Goal: Task Accomplishment & Management: Use online tool/utility

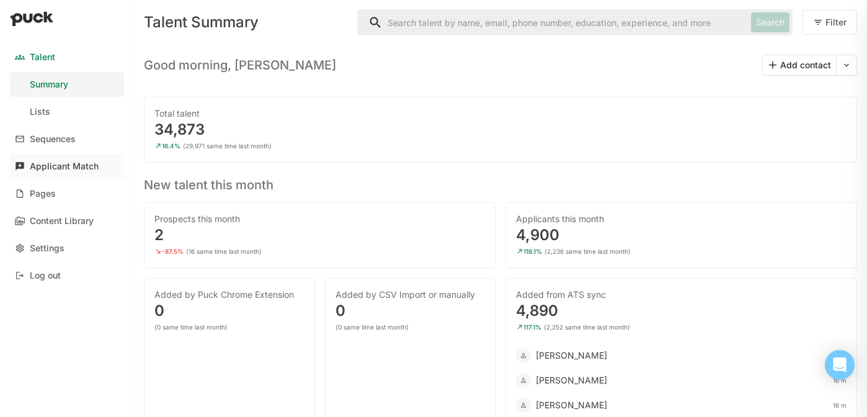
click at [58, 163] on div "Applicant Match" at bounding box center [64, 166] width 69 height 11
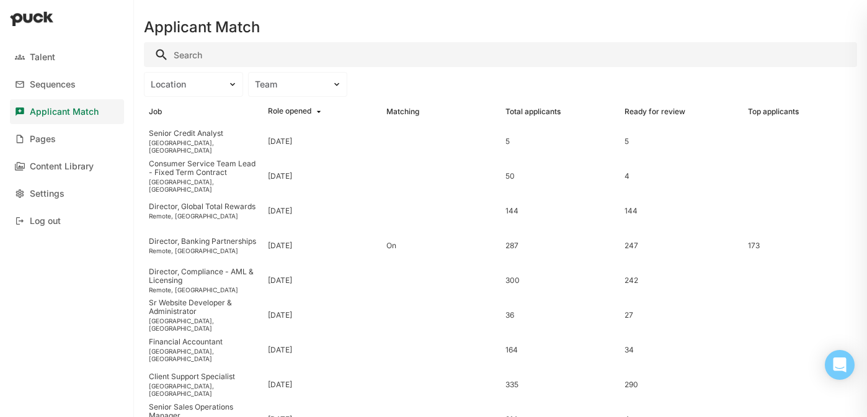
click at [192, 55] on input "Search" at bounding box center [500, 54] width 713 height 25
click at [187, 253] on div "Remote, USA" at bounding box center [203, 250] width 109 height 7
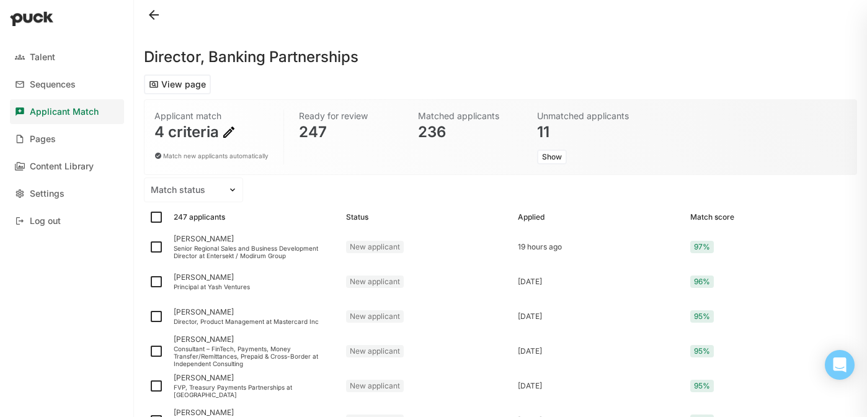
click at [156, 19] on button at bounding box center [154, 15] width 20 height 20
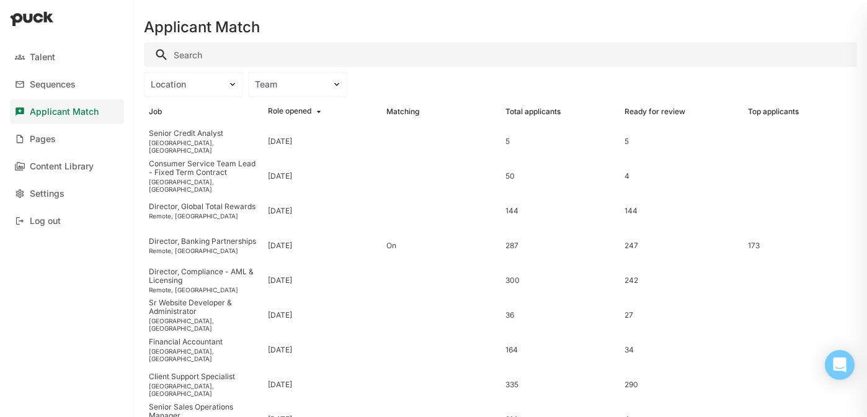
click at [39, 20] on img at bounding box center [31, 18] width 43 height 15
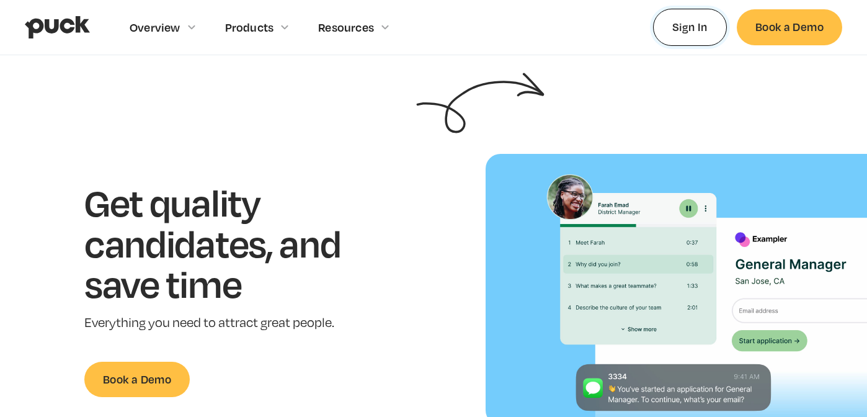
click at [689, 24] on link "Sign In" at bounding box center [690, 27] width 74 height 37
click at [694, 21] on link "Sign In" at bounding box center [690, 27] width 74 height 37
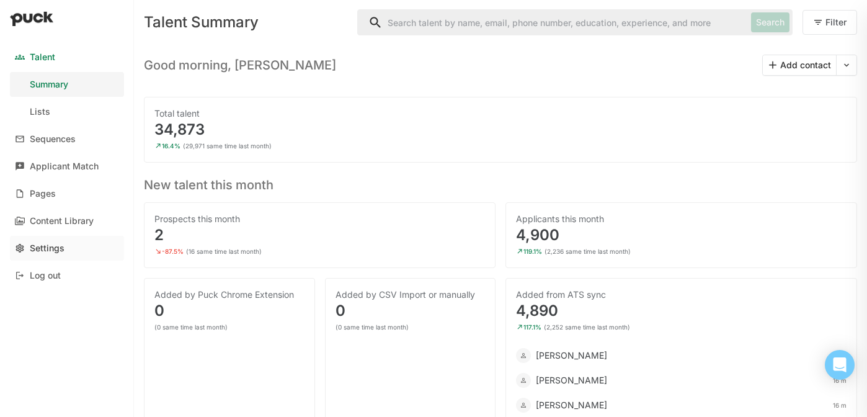
click at [53, 247] on div "Settings" at bounding box center [47, 248] width 35 height 11
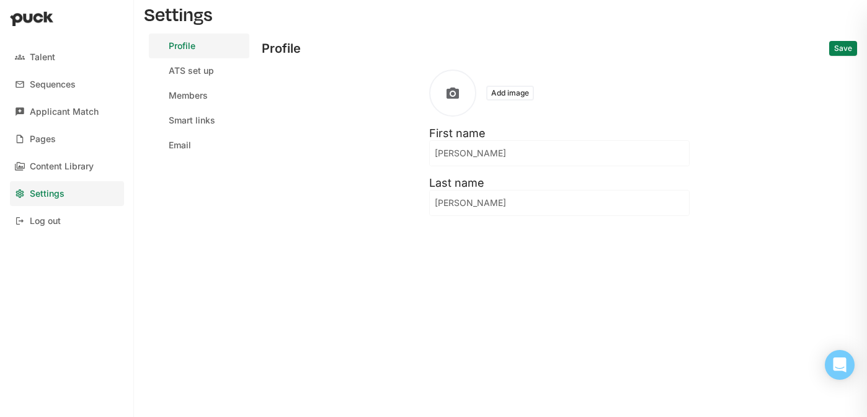
click at [193, 92] on div "Members" at bounding box center [188, 96] width 39 height 11
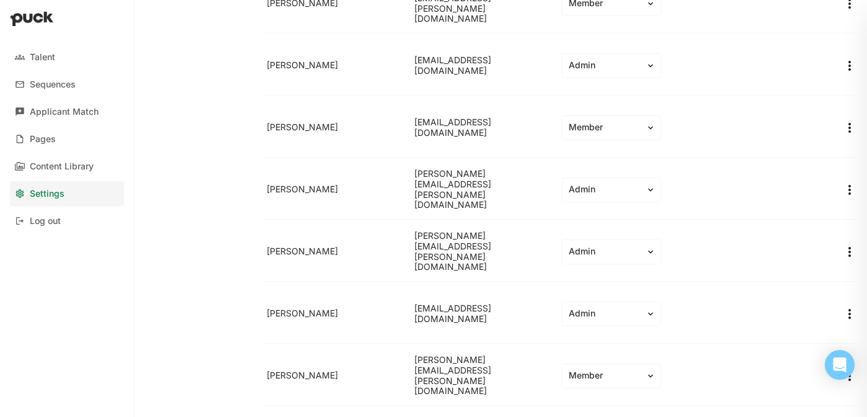
scroll to position [188, 0]
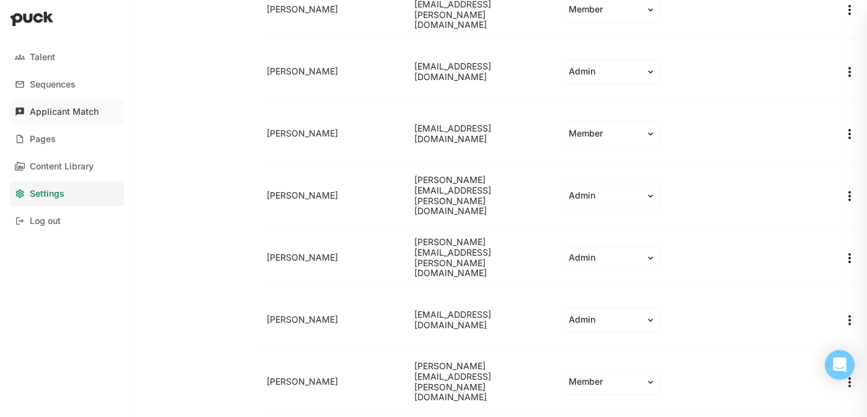
click at [58, 109] on div "Applicant Match" at bounding box center [64, 112] width 69 height 11
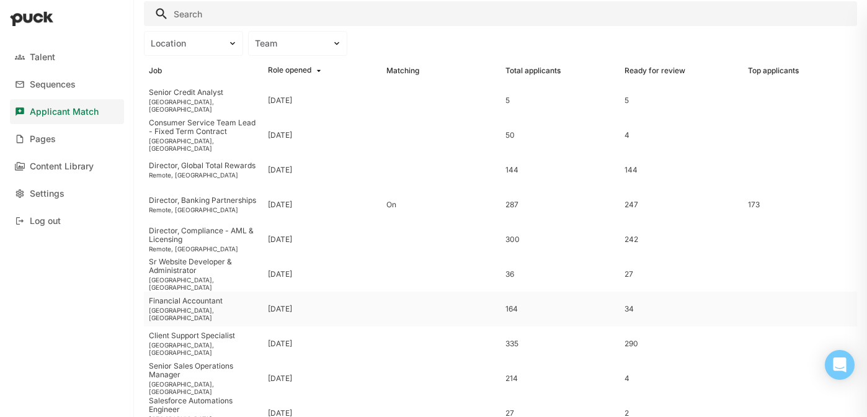
scroll to position [38, 0]
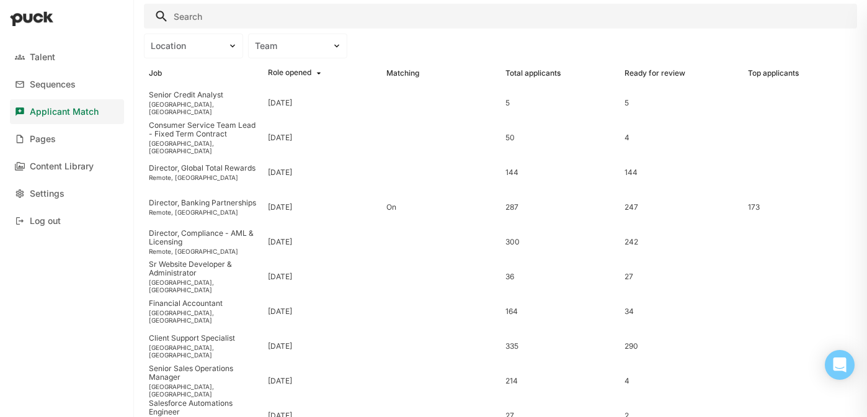
click at [197, 15] on input "Search" at bounding box center [500, 16] width 713 height 25
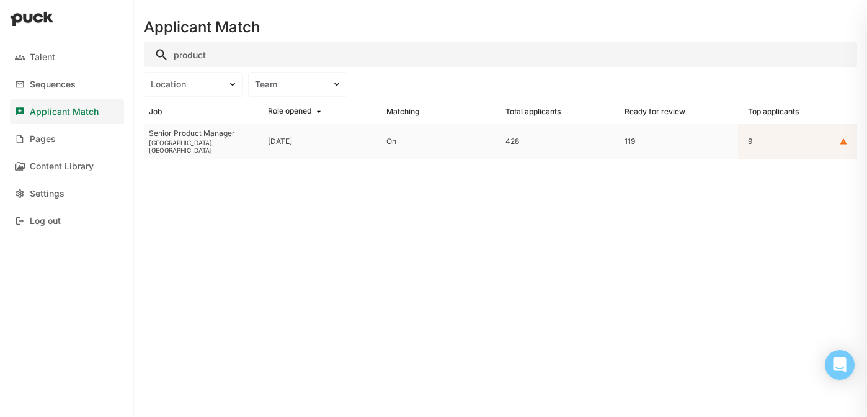
type input "product"
click at [188, 142] on div "Senior Product Manager Stockholm, Sweden" at bounding box center [203, 141] width 119 height 35
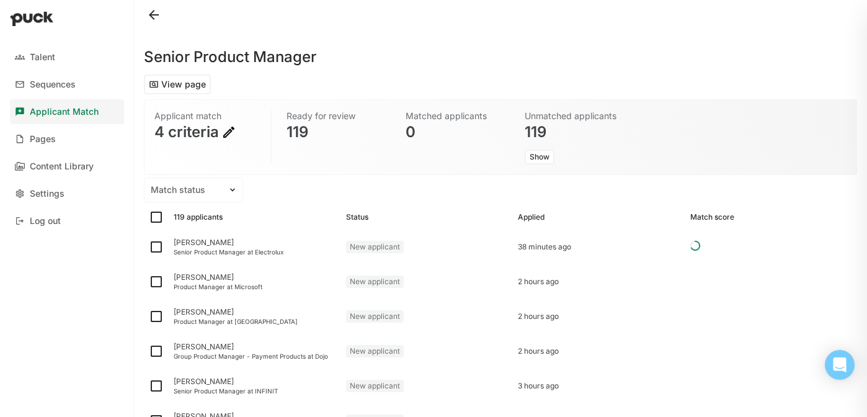
click at [228, 134] on img at bounding box center [228, 132] width 15 height 15
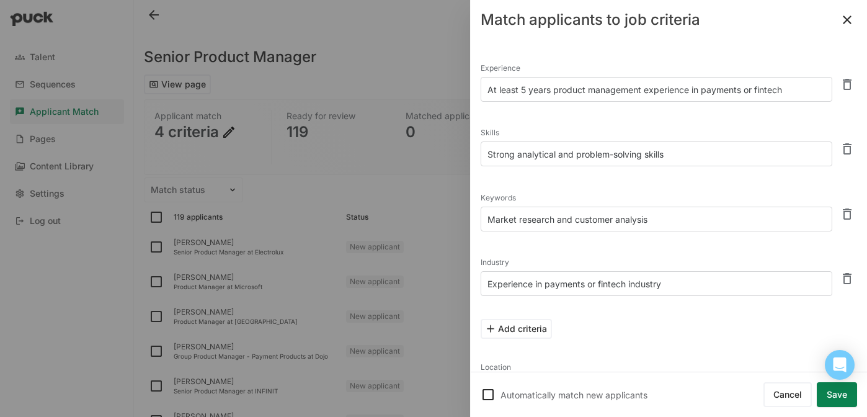
click at [567, 88] on textarea "At least 5 years product management experience in payments or fintech" at bounding box center [656, 89] width 352 height 25
drag, startPoint x: 526, startPoint y: 148, endPoint x: 564, endPoint y: 136, distance: 39.8
click at [526, 148] on textarea "Strong analytical and problem-solving skills" at bounding box center [656, 153] width 352 height 25
click at [525, 216] on textarea "Market research and customer analysis" at bounding box center [656, 218] width 352 height 25
click at [538, 283] on textarea "Experience in payments or fintech industry" at bounding box center [656, 283] width 352 height 25
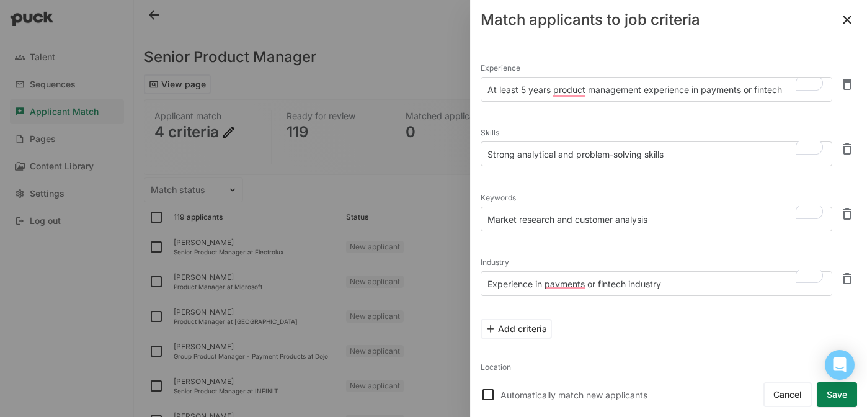
click at [673, 216] on textarea "Market research and customer analysis" at bounding box center [656, 218] width 352 height 25
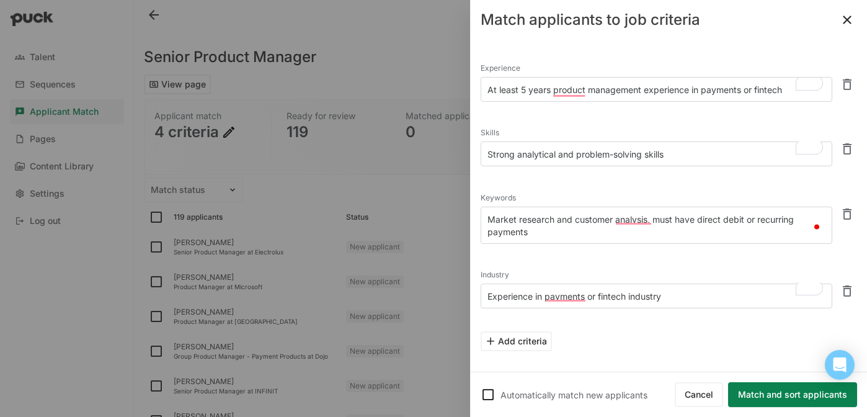
type textarea "Market research and customer analysis, must have direct debit or recurring paym…"
click at [485, 395] on img at bounding box center [487, 394] width 15 height 15
click at [480, 395] on input "Automatically match new applicants" at bounding box center [480, 394] width 1 height 1
checkbox input "true"
click at [782, 391] on button "Match and sort applicants" at bounding box center [792, 394] width 129 height 25
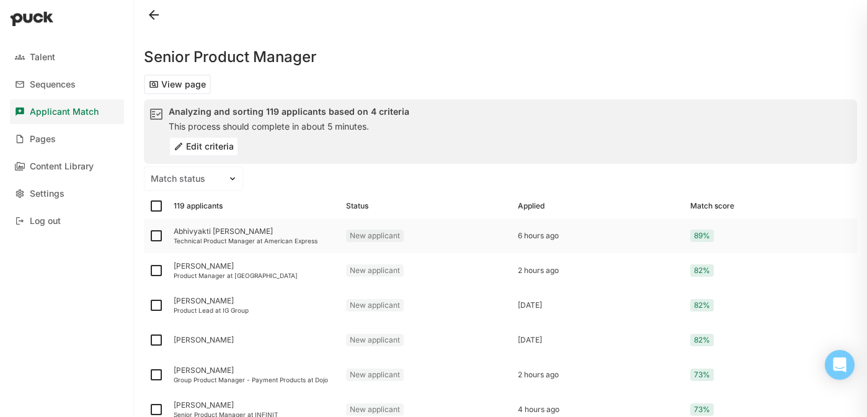
click at [209, 232] on div "Abhivyakti Chourasia" at bounding box center [255, 231] width 162 height 9
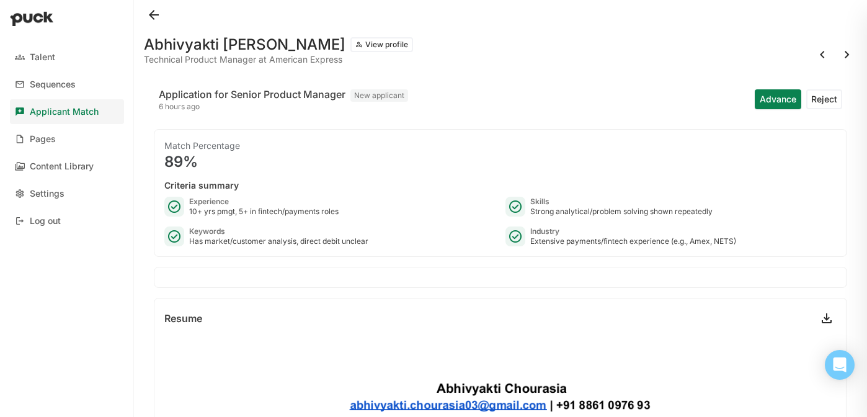
click at [153, 13] on button at bounding box center [154, 15] width 20 height 20
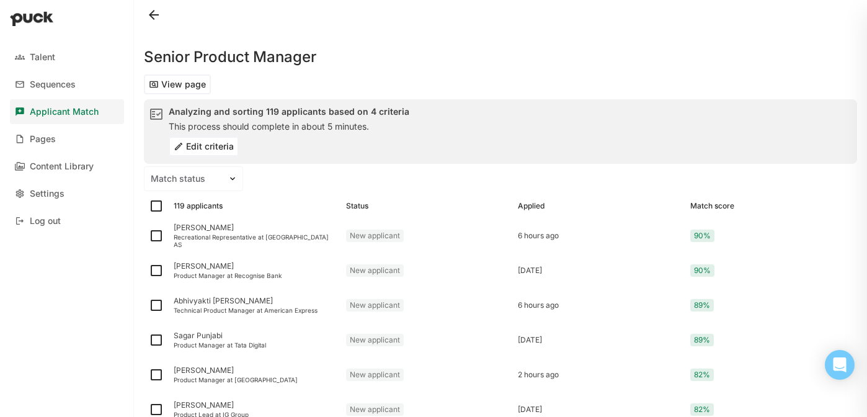
click at [221, 141] on button "Edit criteria" at bounding box center [204, 146] width 70 height 20
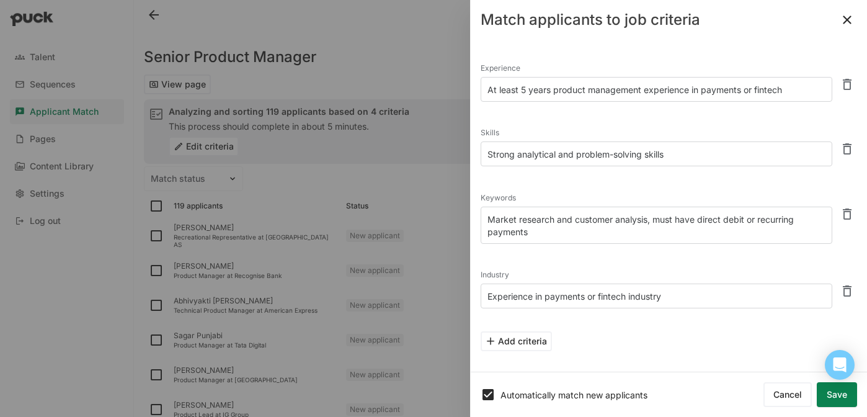
scroll to position [66, 0]
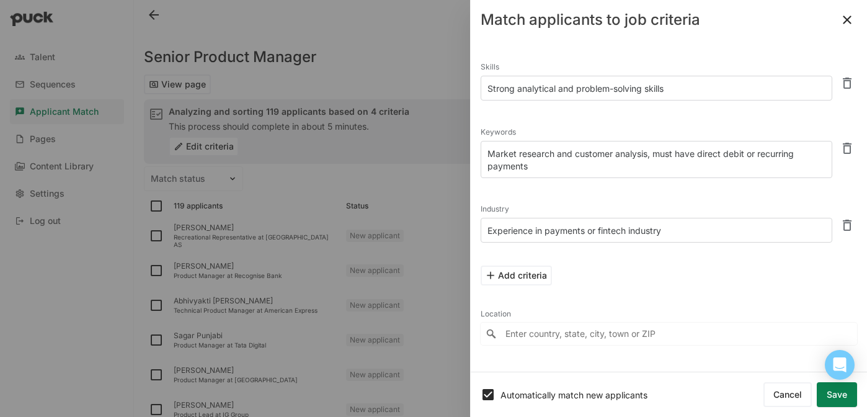
click at [531, 334] on input "Enter country, state, city, town or ZIP" at bounding box center [668, 333] width 376 height 22
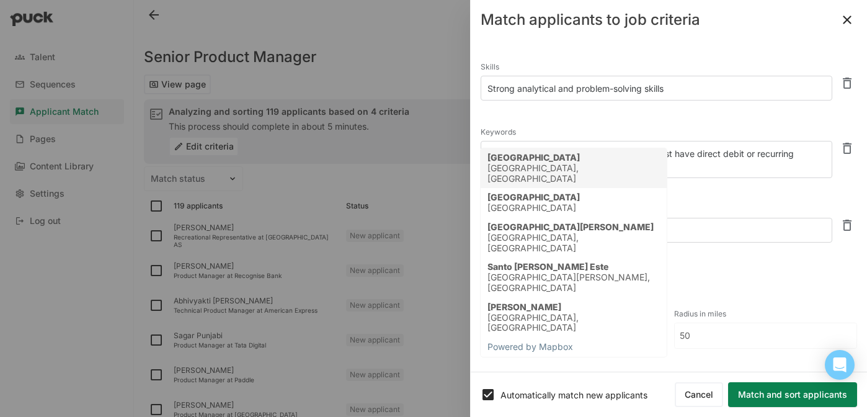
click at [525, 161] on div "Stockholm" at bounding box center [573, 158] width 173 height 11
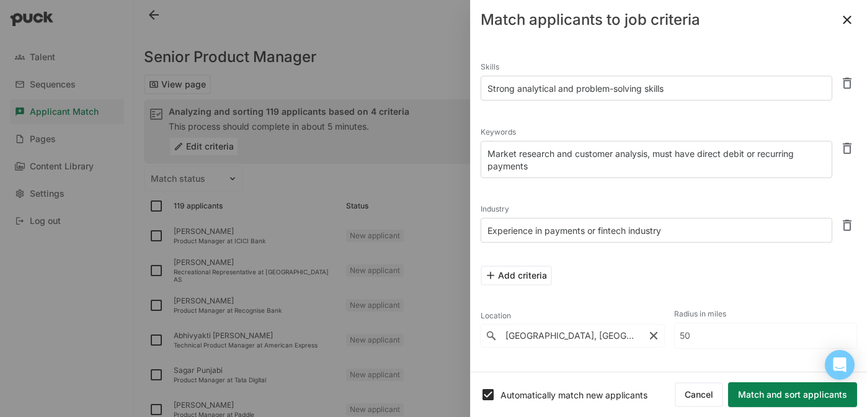
scroll to position [69, 0]
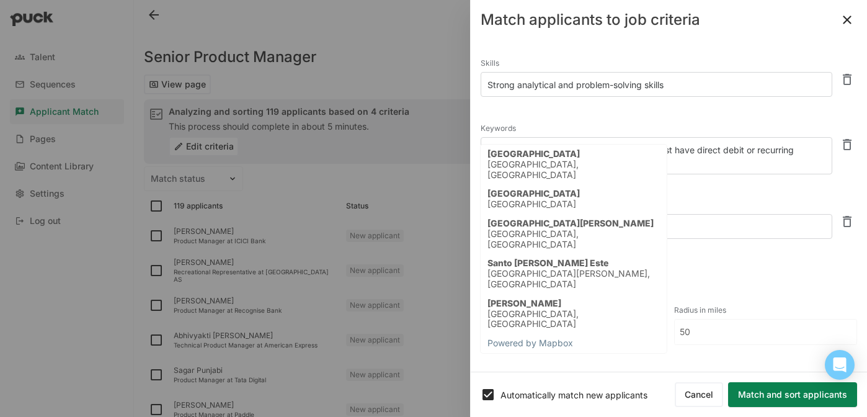
click at [598, 330] on input "Stockholm, Stockholm, Sweden" at bounding box center [572, 332] width 184 height 22
click at [637, 327] on input "Stockholm, Stockholm, Sweden" at bounding box center [572, 332] width 184 height 22
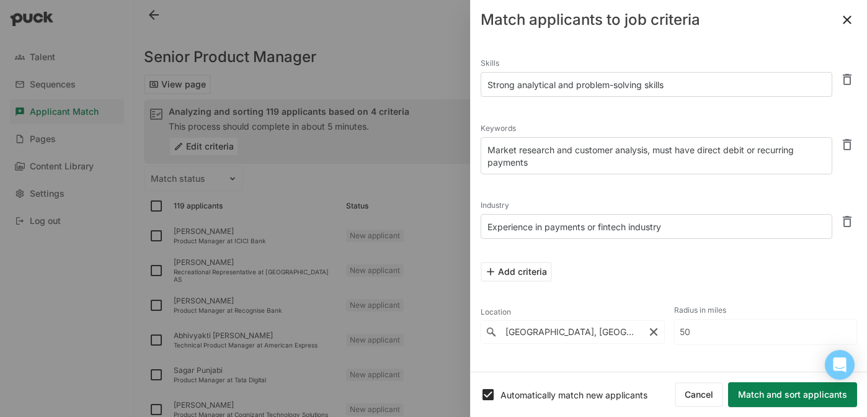
click at [627, 353] on div "Experience At least 5 years product management experience in payments or fintec…" at bounding box center [668, 172] width 376 height 384
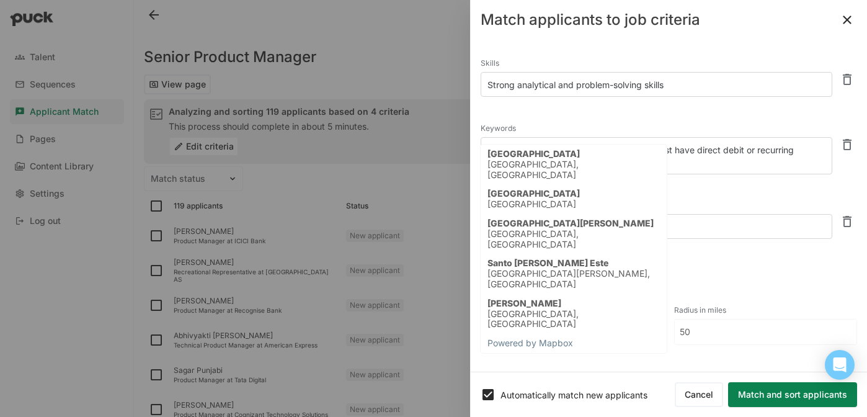
click at [607, 328] on input "Stockholm, Stockholm, Sweden" at bounding box center [572, 332] width 184 height 22
click at [529, 199] on div "Sweden" at bounding box center [533, 204] width 92 height 11
click at [611, 328] on input "Stockholm, Sweden" at bounding box center [572, 332] width 184 height 22
click at [541, 156] on div "Stockholm" at bounding box center [573, 154] width 173 height 11
type input "Stockholm, Stockholm, Sweden"
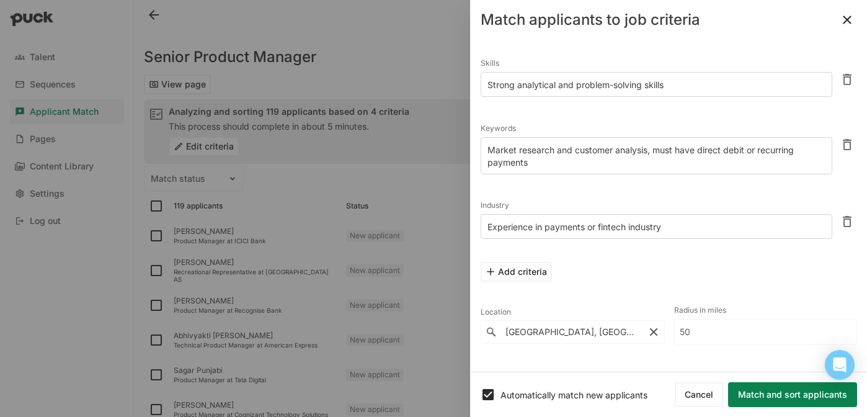
click at [787, 393] on button "Match and sort applicants" at bounding box center [792, 394] width 129 height 25
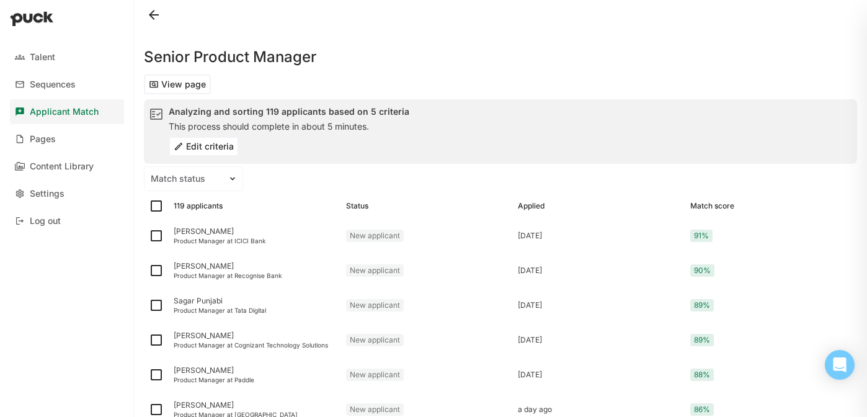
click at [210, 146] on button "Edit criteria" at bounding box center [204, 146] width 70 height 20
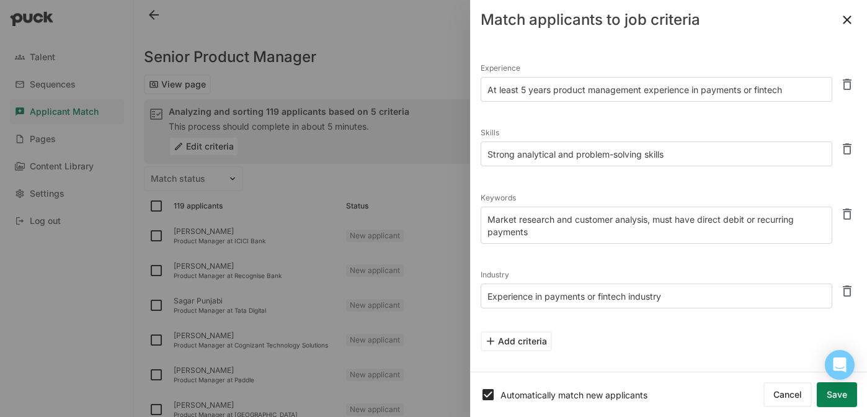
type input "Stockholm, Stockholm, Sweden"
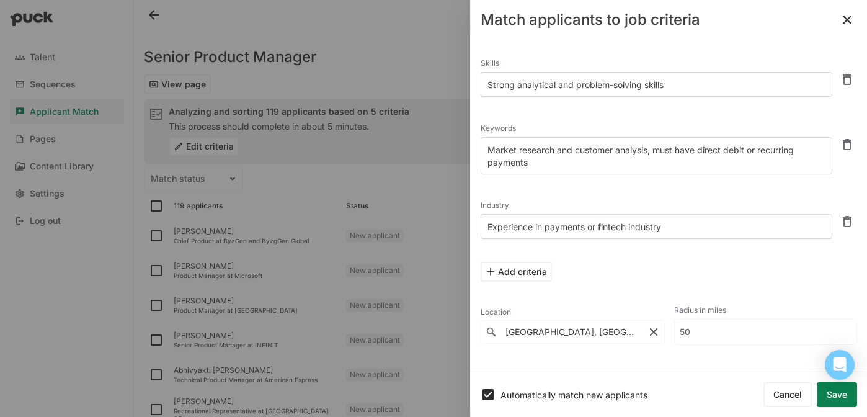
click at [700, 327] on input "50" at bounding box center [765, 331] width 182 height 25
type input "5"
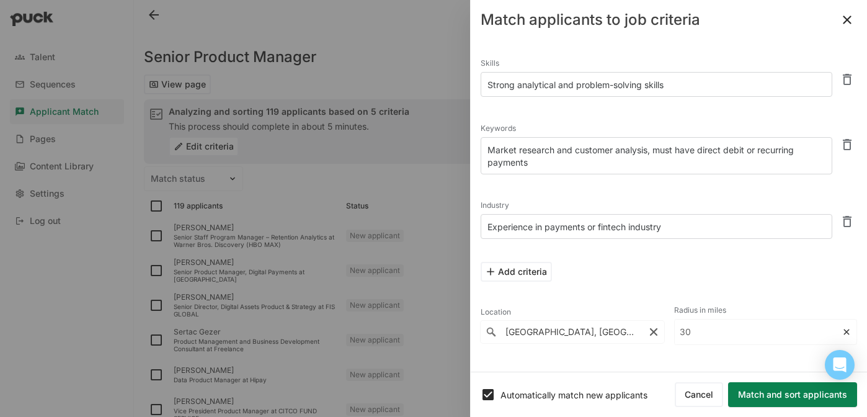
type input "30"
click at [702, 330] on input "30" at bounding box center [757, 331] width 167 height 25
click at [784, 392] on button "Match and sort applicants" at bounding box center [792, 394] width 129 height 25
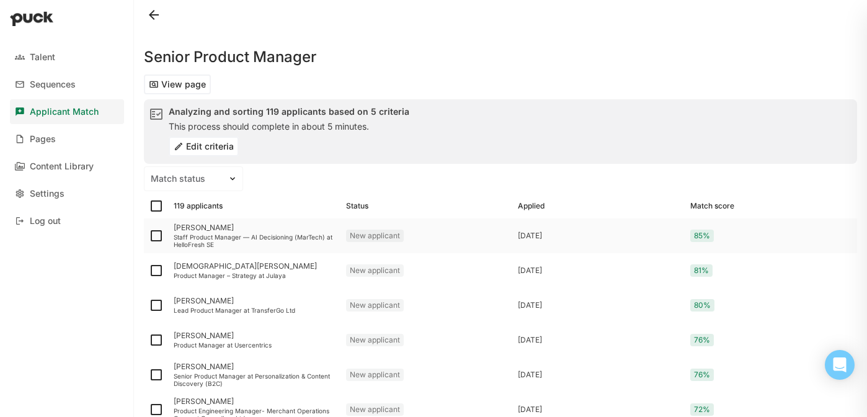
click at [189, 228] on div "Ankit Dhingra" at bounding box center [255, 227] width 162 height 9
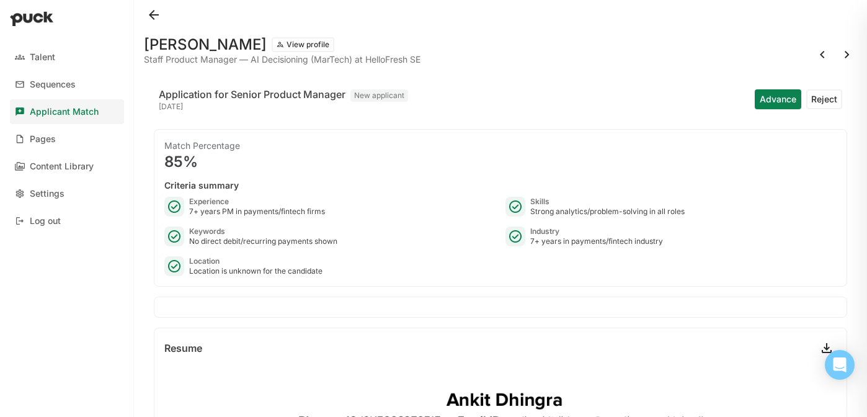
click at [58, 109] on div "Applicant Match" at bounding box center [64, 112] width 69 height 11
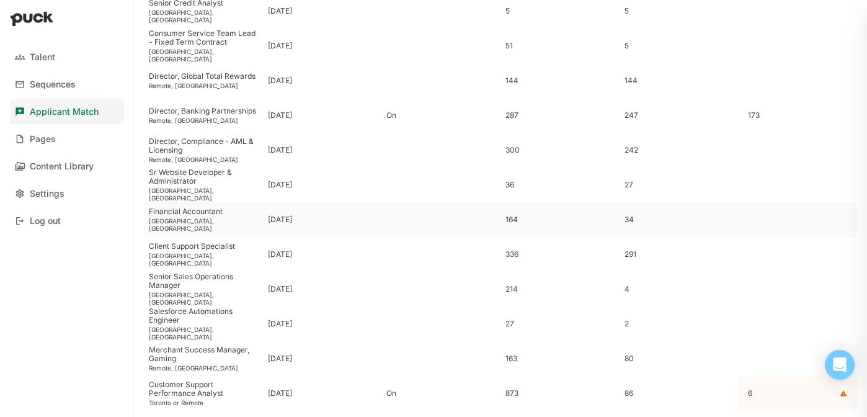
scroll to position [154, 0]
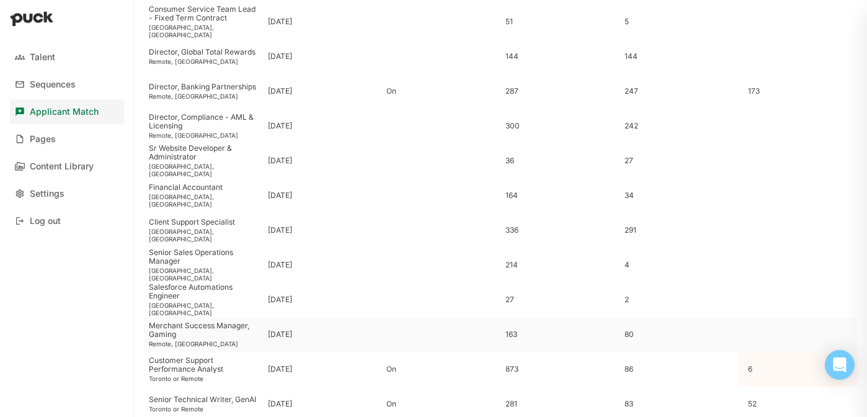
click at [194, 326] on div "Merchant Success Manager, Gaming" at bounding box center [203, 330] width 109 height 18
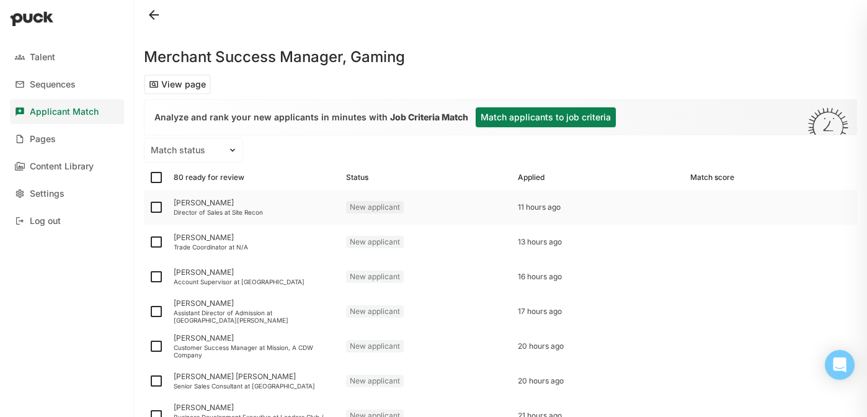
click at [183, 195] on div "Tyler Hartman Director of Sales at Site Recon" at bounding box center [255, 207] width 172 height 35
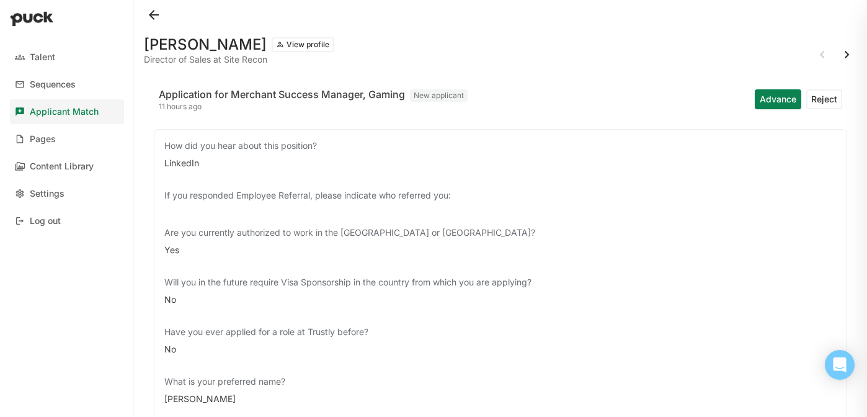
click at [281, 43] on button "View profile" at bounding box center [303, 44] width 63 height 15
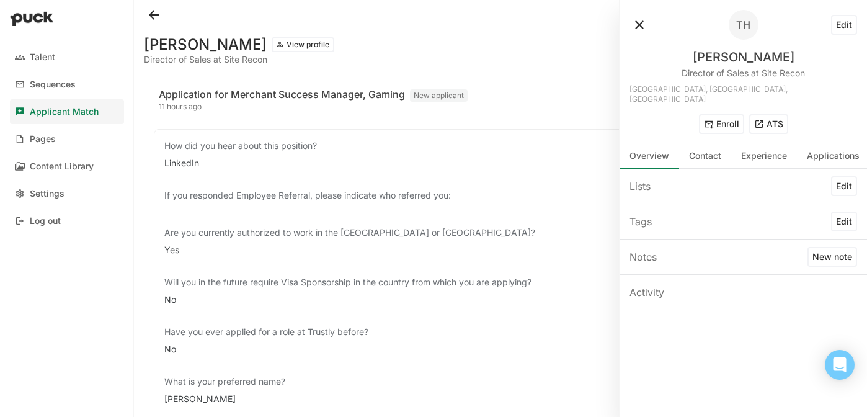
click at [769, 114] on button "ATS" at bounding box center [768, 124] width 39 height 20
click at [153, 15] on button at bounding box center [154, 15] width 20 height 20
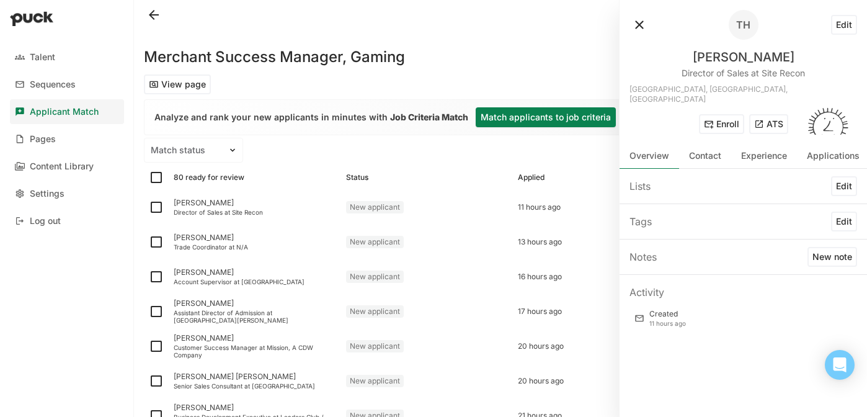
click at [66, 110] on div "Applicant Match" at bounding box center [64, 112] width 69 height 11
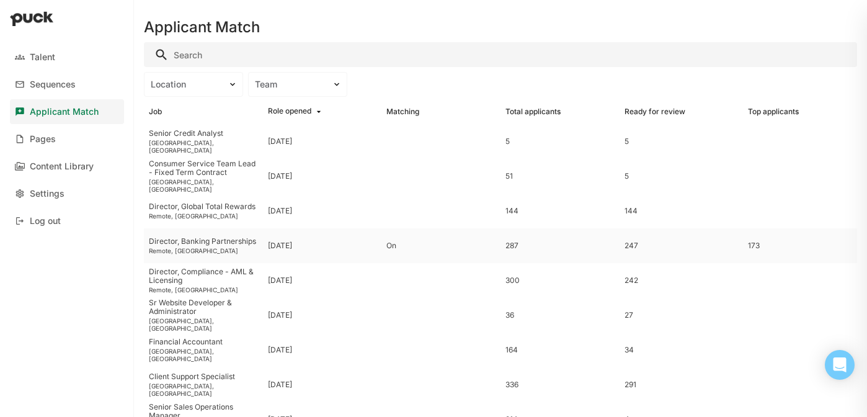
click at [193, 244] on div "Director, Banking Partnerships" at bounding box center [203, 241] width 109 height 9
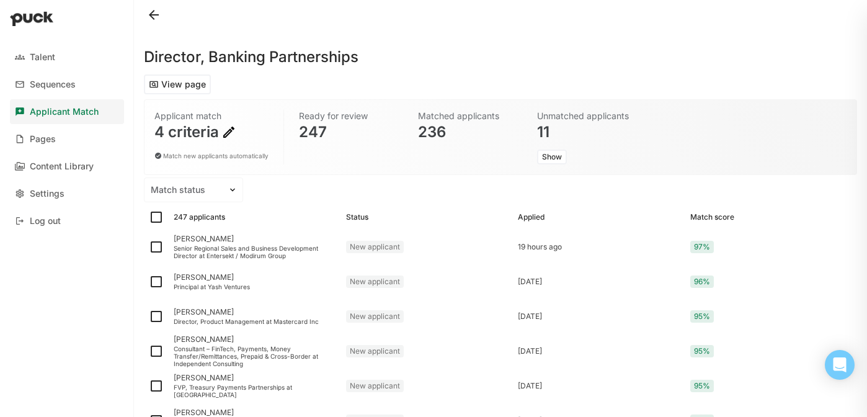
click at [193, 133] on div "4 criteria" at bounding box center [211, 132] width 114 height 15
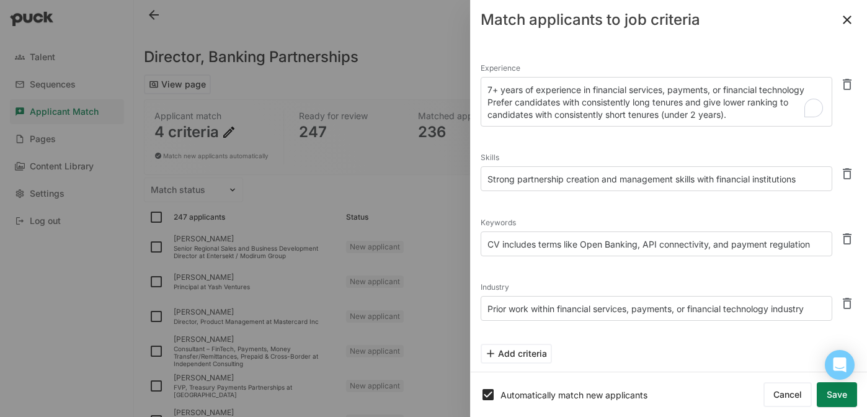
drag, startPoint x: 487, startPoint y: 87, endPoint x: 755, endPoint y: 121, distance: 270.0
click at [755, 121] on textarea "7+ years of experience in financial services, payments, or financial technology…" at bounding box center [656, 102] width 352 height 50
click at [660, 103] on textarea "7+ years of experience in financial services, payments, or financial technology…" at bounding box center [656, 102] width 352 height 50
drag, startPoint x: 541, startPoint y: 104, endPoint x: 728, endPoint y: 112, distance: 188.0
click at [728, 112] on textarea "7+ years of experience in financial services, payments, or financial technology…" at bounding box center [656, 102] width 352 height 50
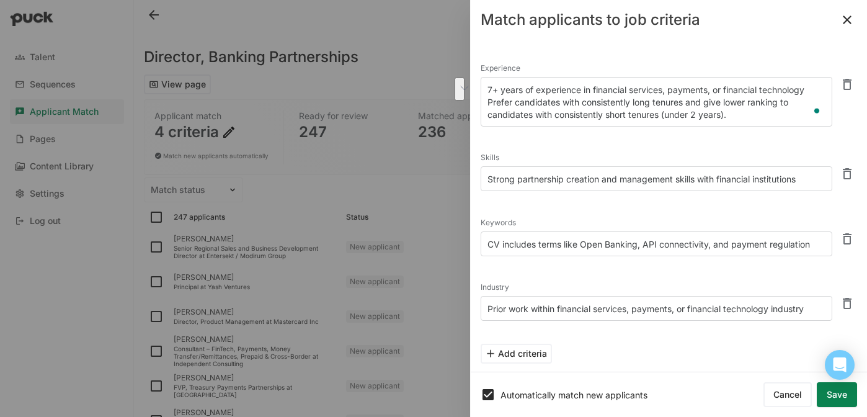
click at [844, 19] on button at bounding box center [847, 20] width 20 height 20
